Goal: Task Accomplishment & Management: Manage account settings

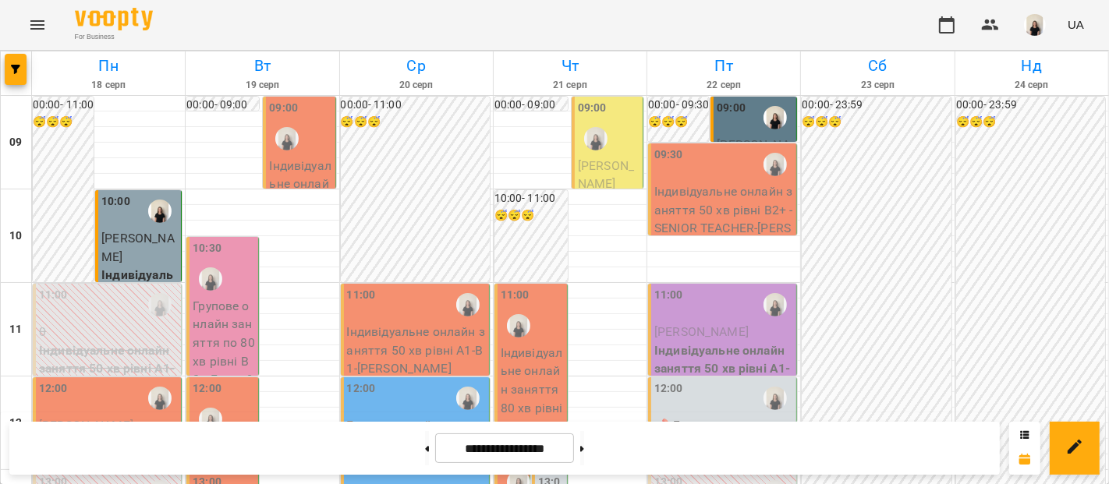
scroll to position [172, 0]
click at [149, 435] on p "Індивідуальне онлайн заняття 50 хв рівні А1-В1" at bounding box center [108, 462] width 139 height 55
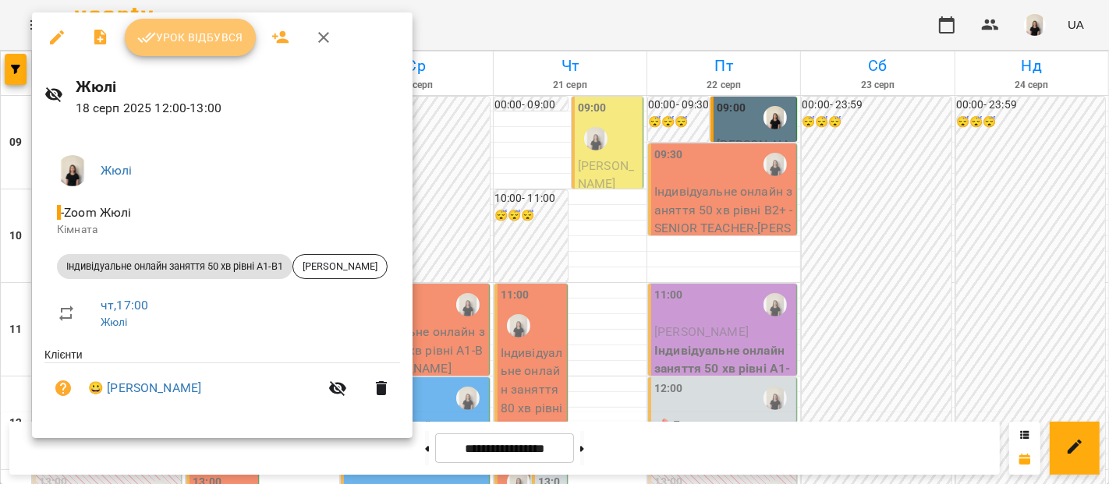
click at [207, 32] on span "Урок відбувся" at bounding box center [190, 37] width 106 height 19
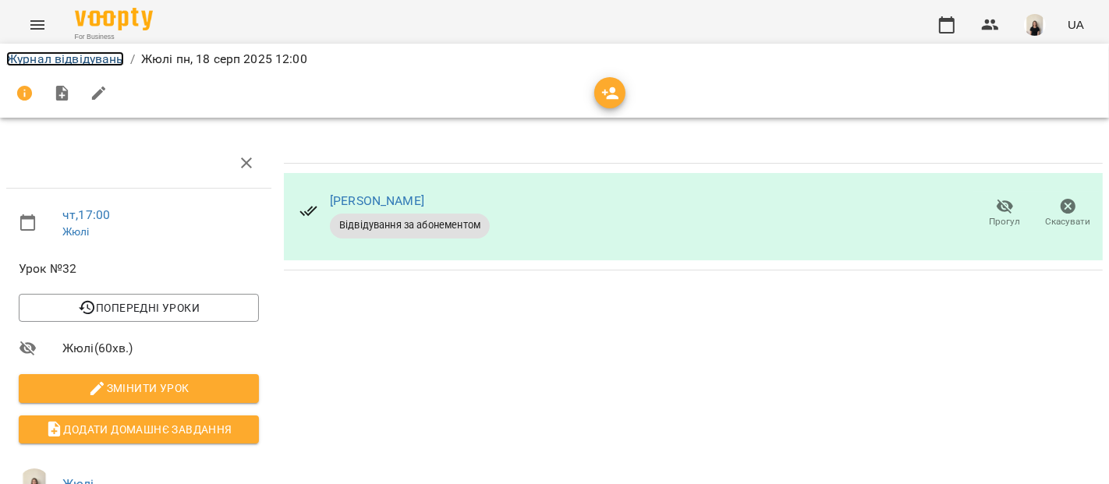
click at [92, 55] on link "Журнал відвідувань" at bounding box center [65, 58] width 118 height 15
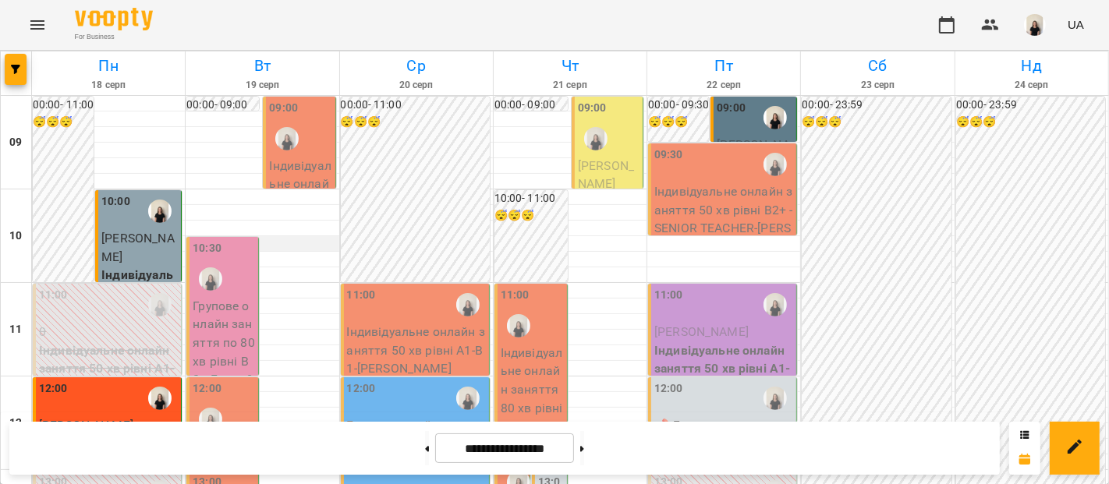
scroll to position [695, 0]
